Goal: Complete application form

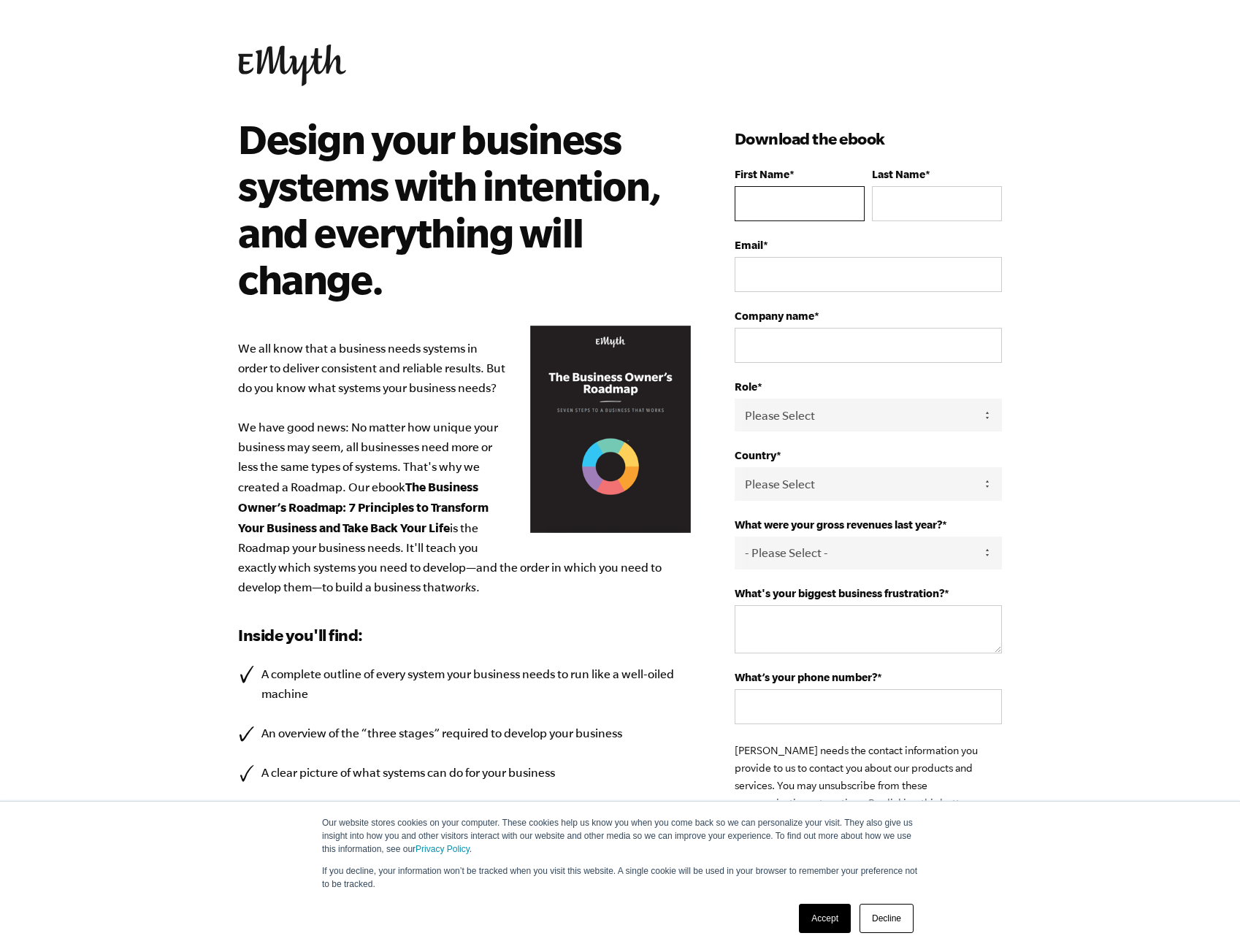
click at [777, 199] on input "First Name *" at bounding box center [799, 203] width 130 height 35
type input "Angel"
click at [924, 208] on input "Last Name *" at bounding box center [937, 203] width 130 height 35
type input "Caro"
click at [885, 288] on input "Email *" at bounding box center [868, 274] width 268 height 35
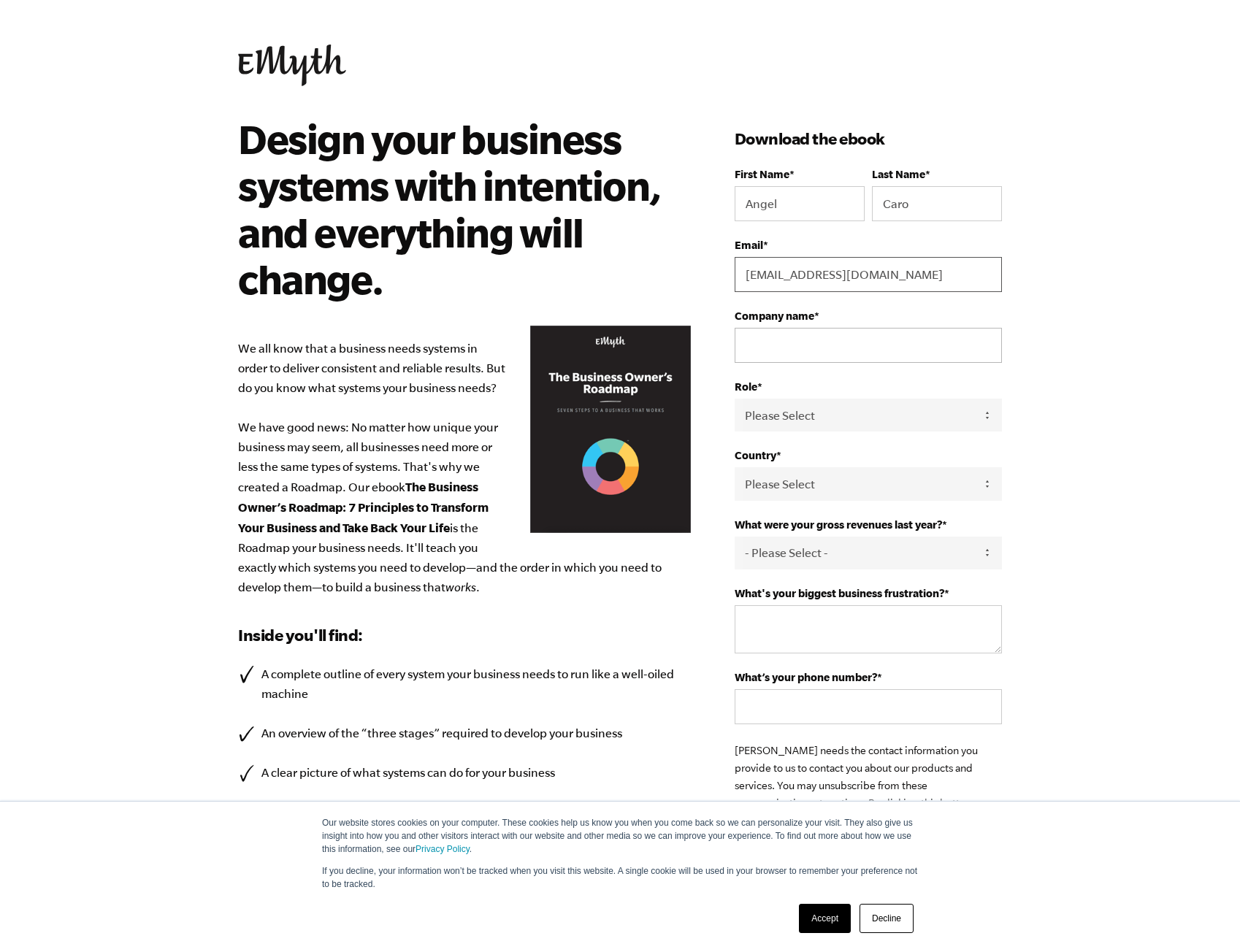
type input "[EMAIL_ADDRESS][DOMAIN_NAME]"
click at [803, 346] on input "Company name *" at bounding box center [868, 345] width 268 height 35
type input "ABC"
click at [769, 411] on select "Please Select Owner Partner / Co-Owner Executive Employee / Other" at bounding box center [868, 415] width 268 height 33
select select "Owner"
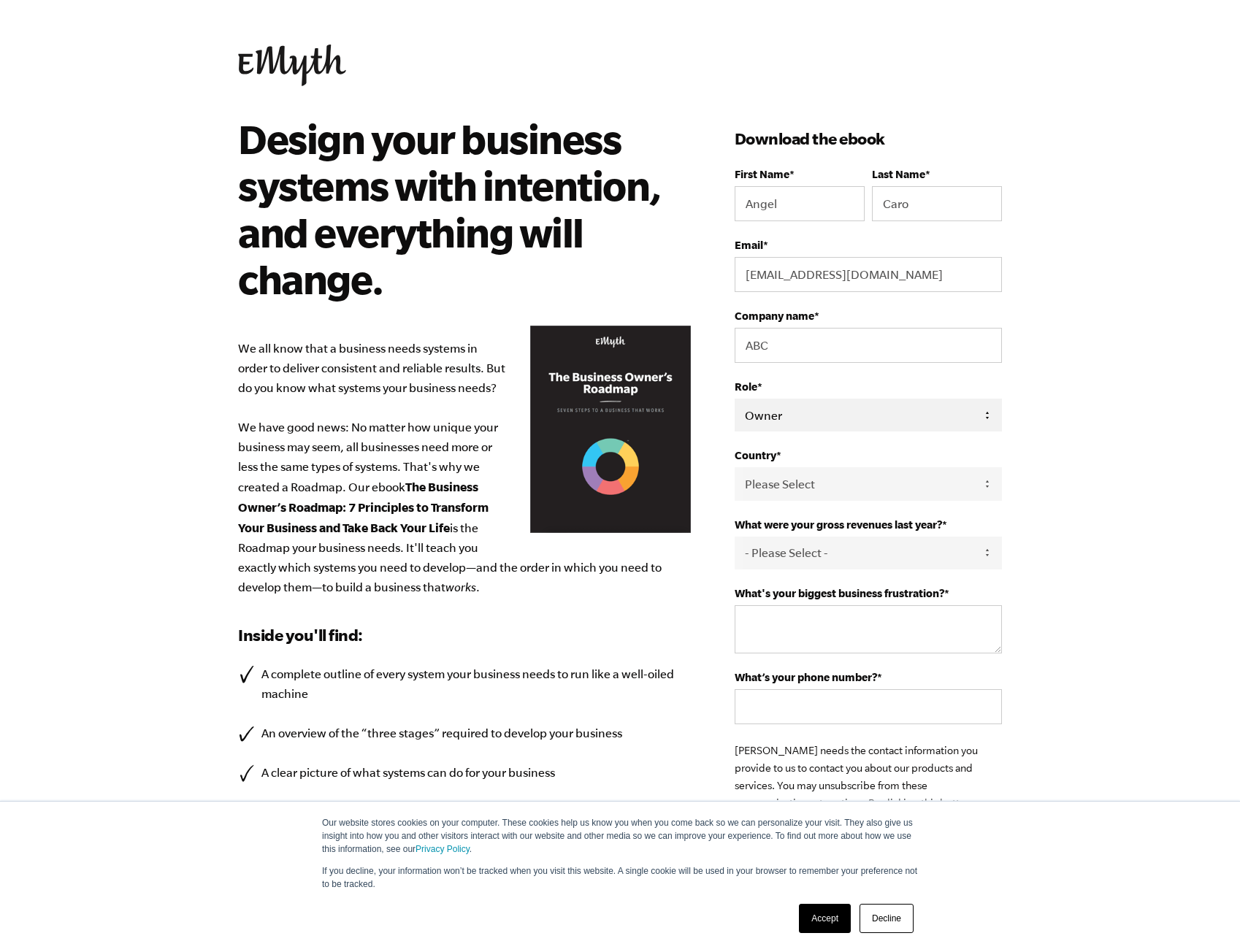
click at [735, 399] on select "Please Select Owner Partner / Co-Owner Executive Employee / Other" at bounding box center [868, 415] width 268 height 33
click at [785, 483] on select "Please Select [GEOGRAPHIC_DATA] [GEOGRAPHIC_DATA] [GEOGRAPHIC_DATA] [GEOGRAPHIC…" at bounding box center [868, 483] width 268 height 33
select select "[GEOGRAPHIC_DATA]"
click at [735, 467] on select "Please Select [GEOGRAPHIC_DATA] [GEOGRAPHIC_DATA] [GEOGRAPHIC_DATA] [GEOGRAPHIC…" at bounding box center [868, 483] width 268 height 33
click at [794, 553] on select "- Please Select - 0-75K 76-150K 151-275K 276-500K 501-750K 751-1M 1-2.5M 2.5-5M…" at bounding box center [868, 553] width 268 height 33
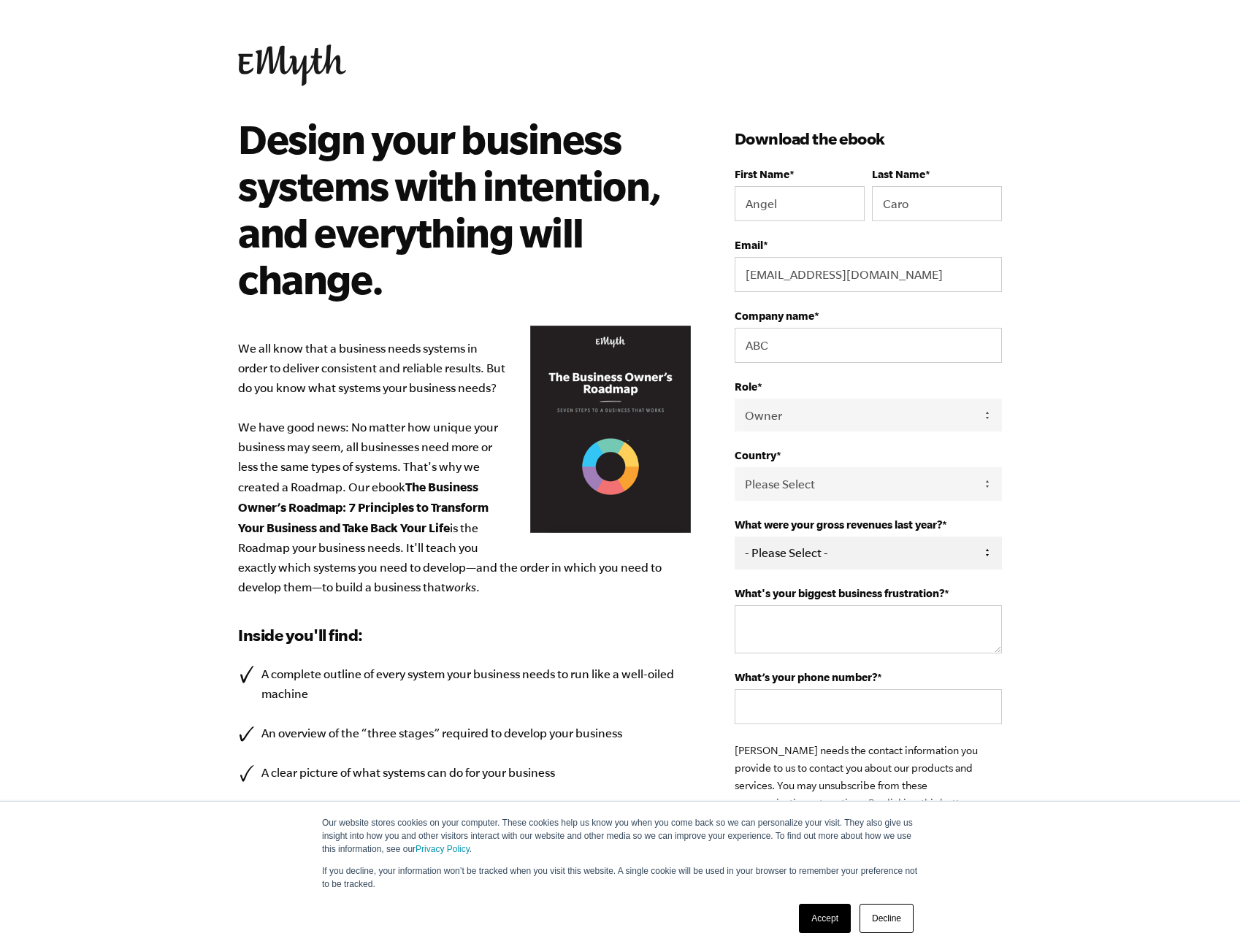
select select "76-150K"
click at [735, 537] on select "- Please Select - 0-75K 76-150K 151-275K 276-500K 501-750K 751-1M 1-2.5M 2.5-5M…" at bounding box center [868, 553] width 268 height 33
click at [796, 634] on textarea "What's your biggest business frustration? *" at bounding box center [868, 630] width 268 height 48
type textarea "?"
click at [788, 714] on input "What’s your phone number? *" at bounding box center [868, 707] width 268 height 35
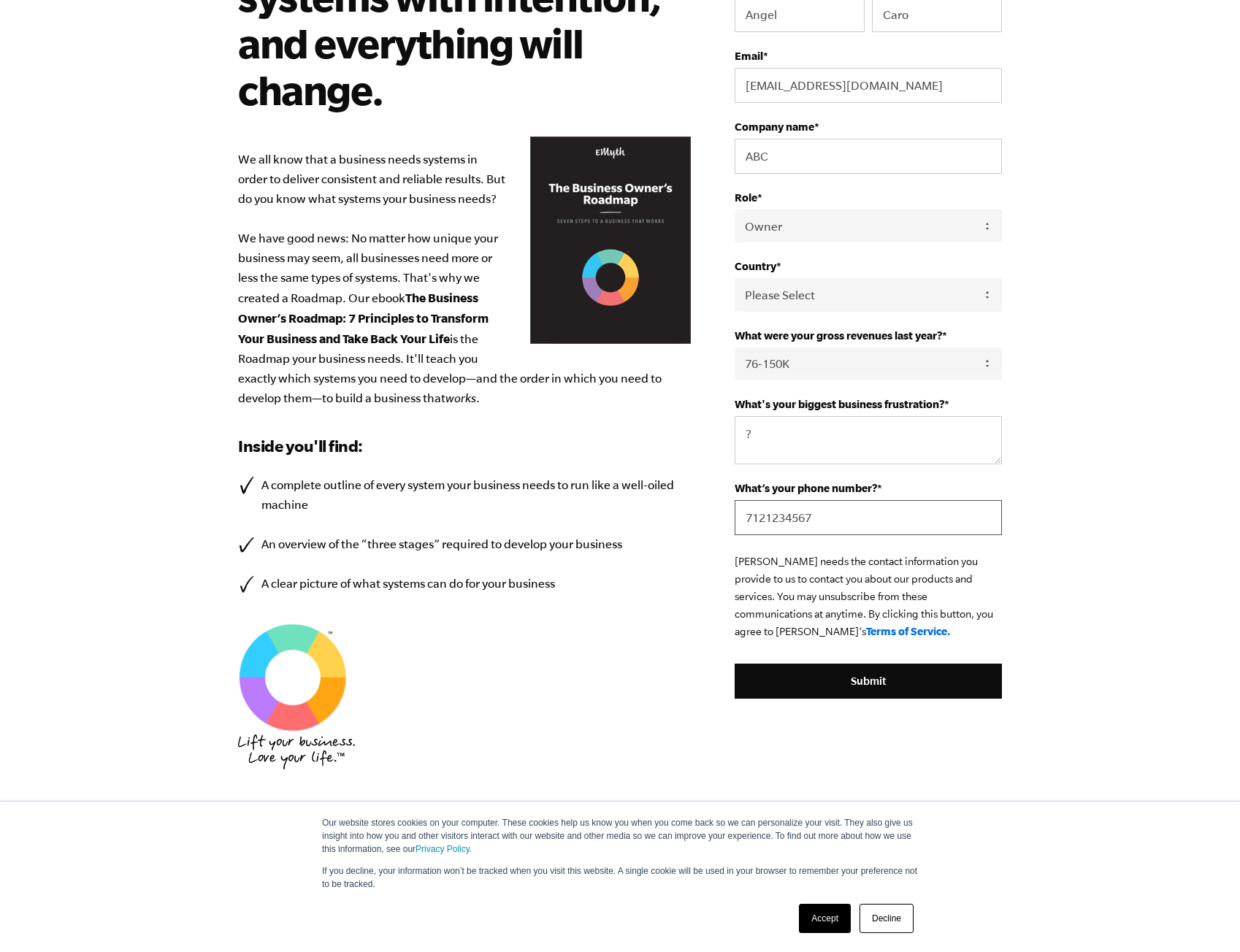
scroll to position [236, 0]
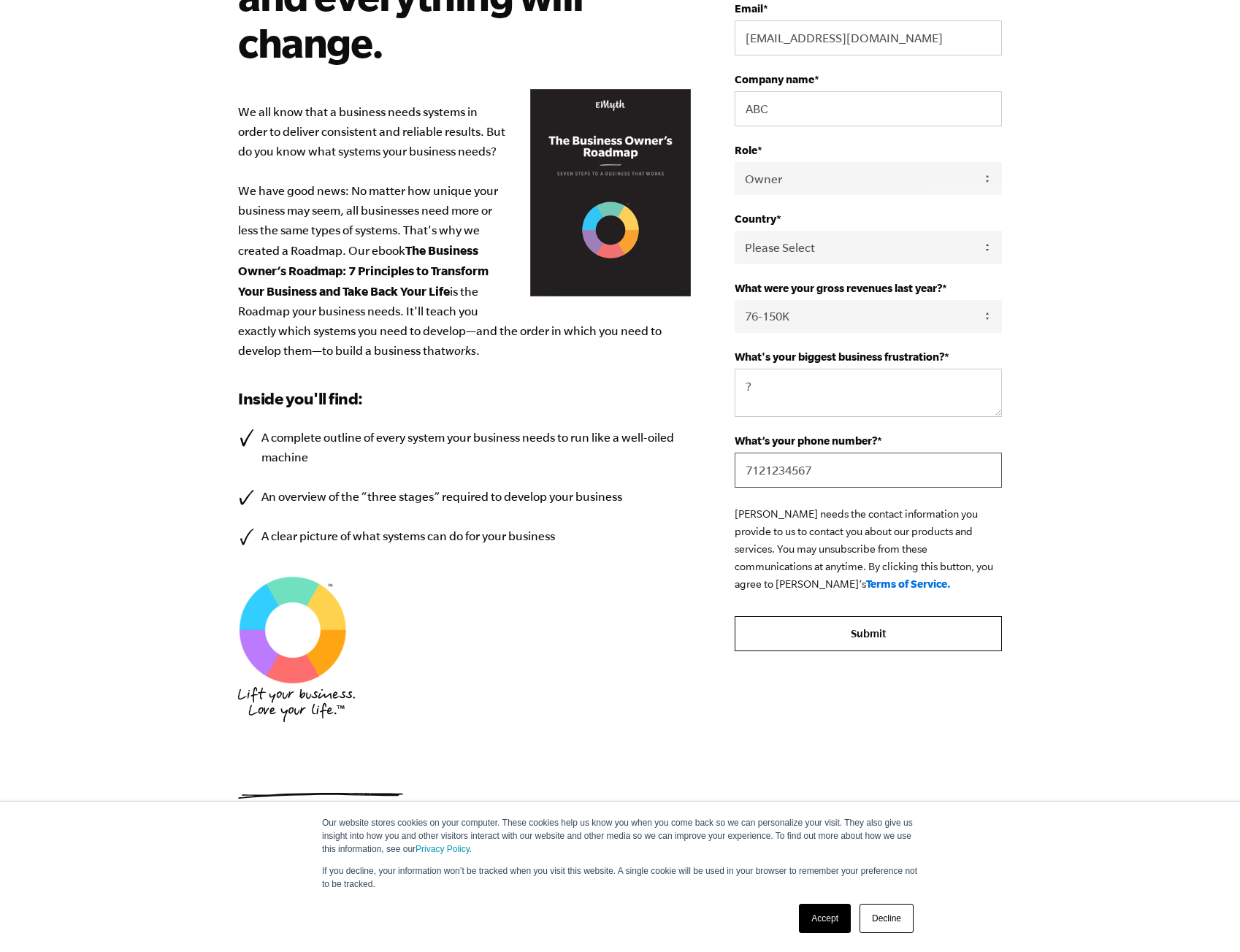
type input "7121234567"
click at [847, 630] on input "Submit" at bounding box center [868, 633] width 268 height 35
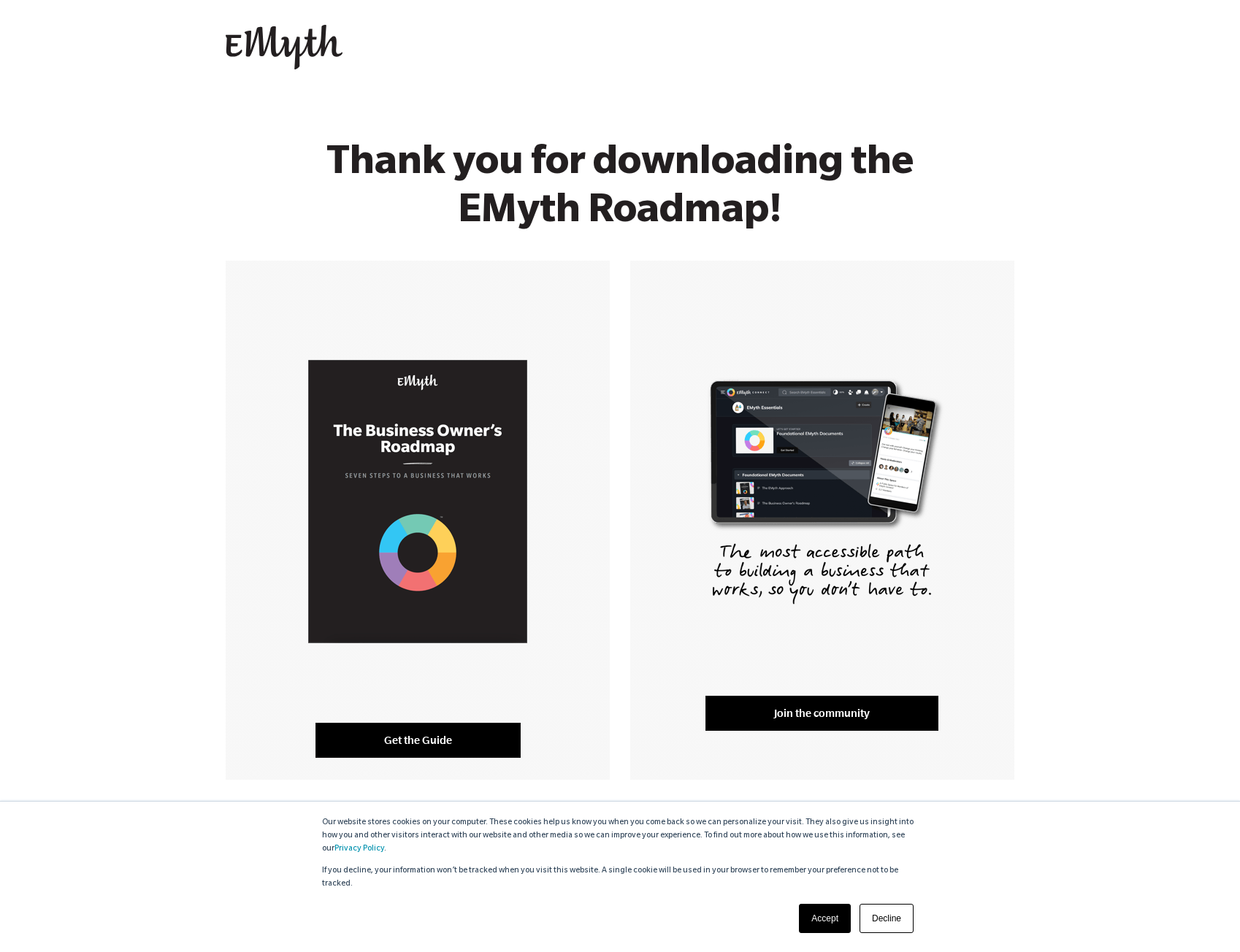
click at [446, 737] on link "Get the Guide" at bounding box center [418, 740] width 205 height 35
